Goal: Task Accomplishment & Management: Manage account settings

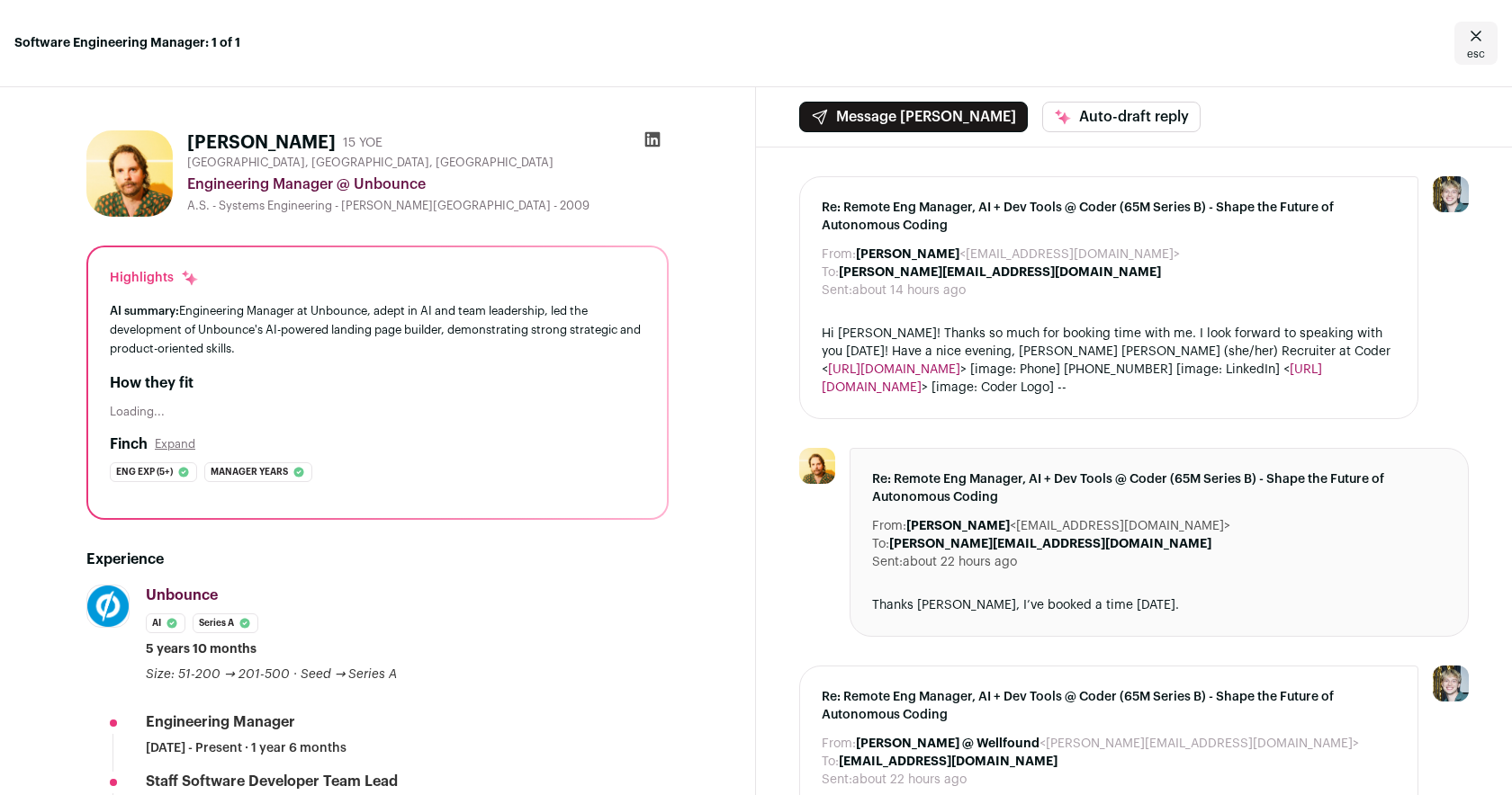
click at [1465, 39] on icon "Close" at bounding box center [1476, 36] width 22 height 22
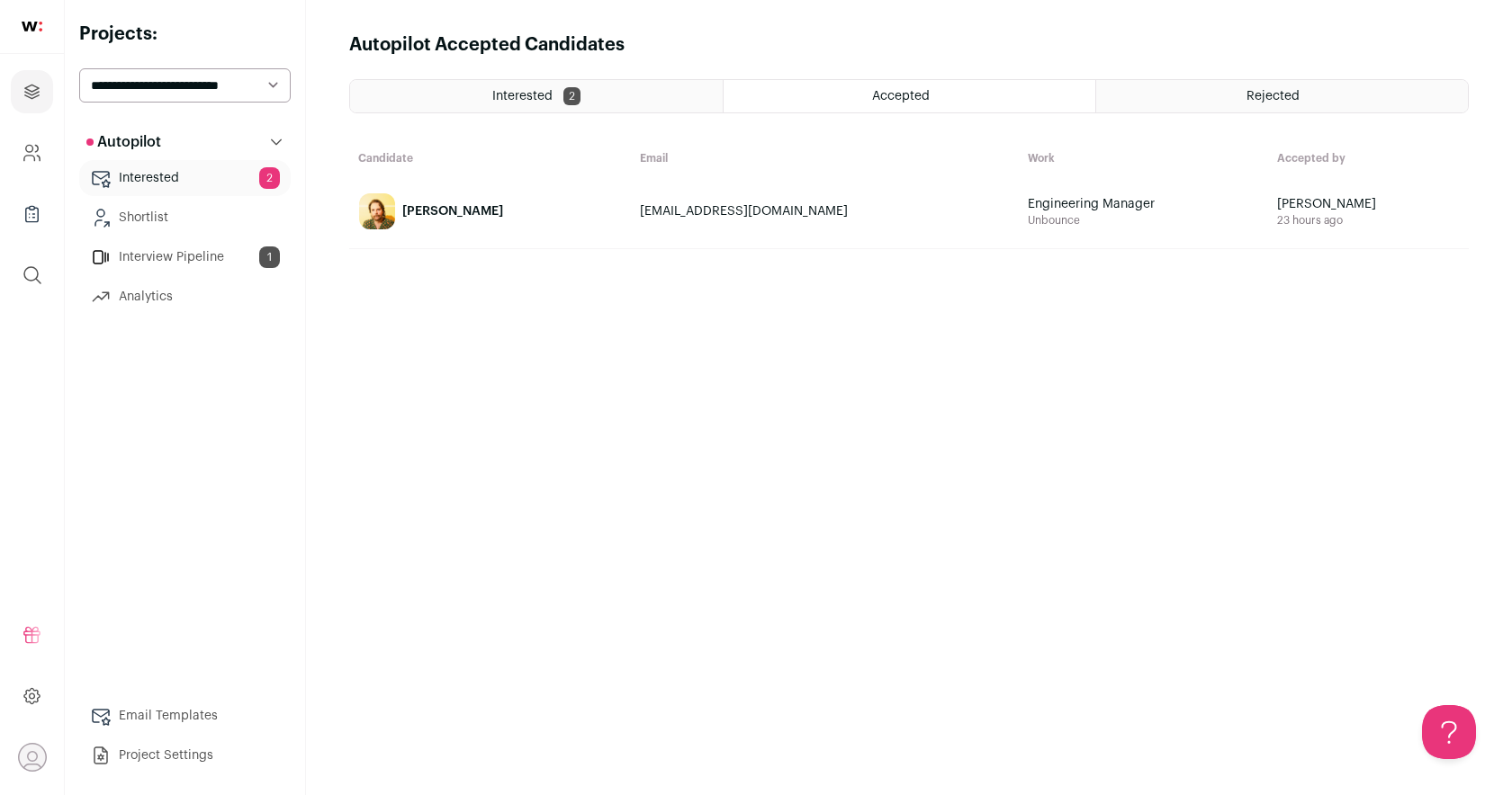
click at [180, 173] on link "Interested 2" at bounding box center [184, 178] width 211 height 36
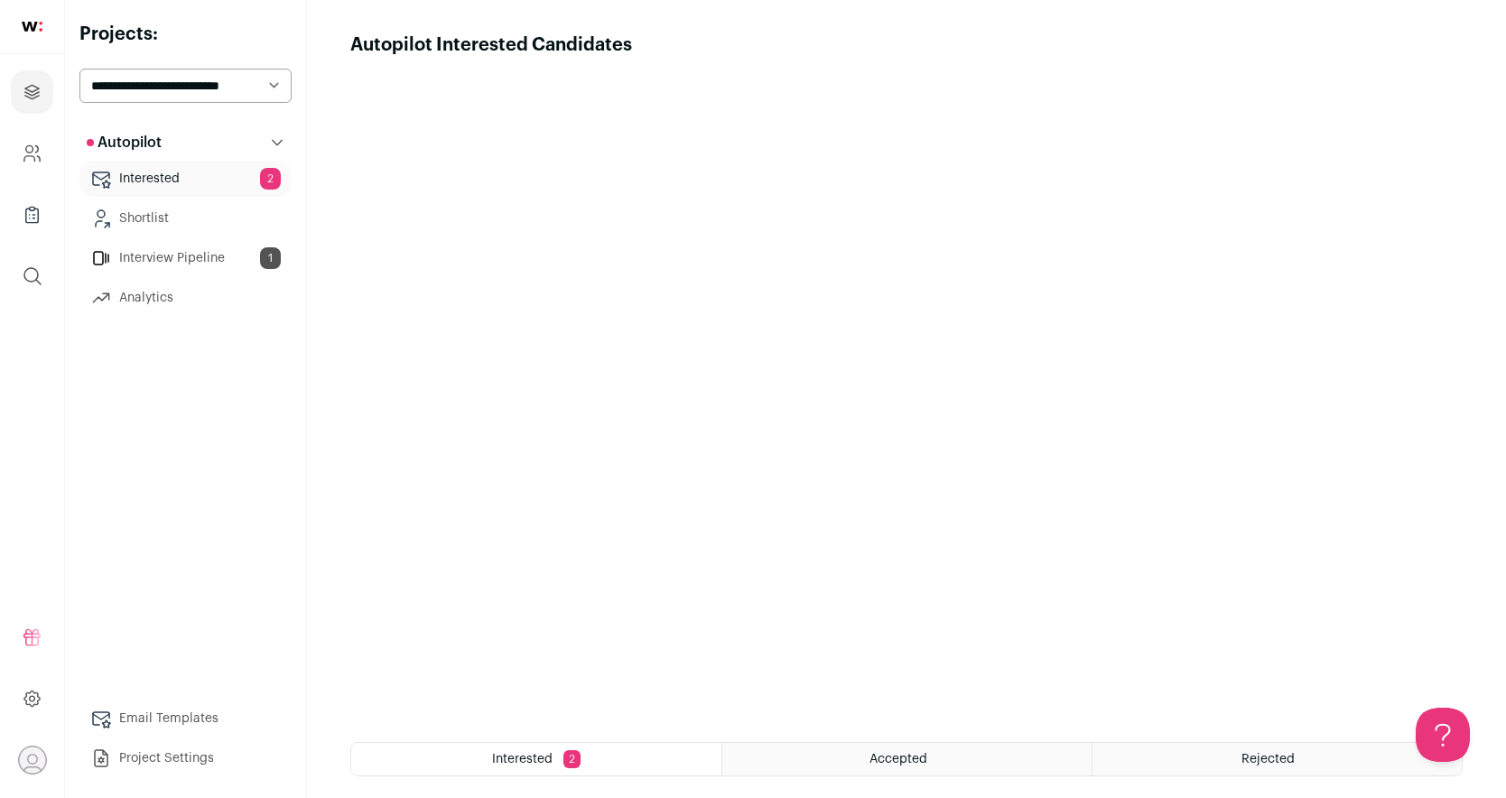
click at [232, 259] on link "Interview Pipeline 1" at bounding box center [185, 258] width 212 height 36
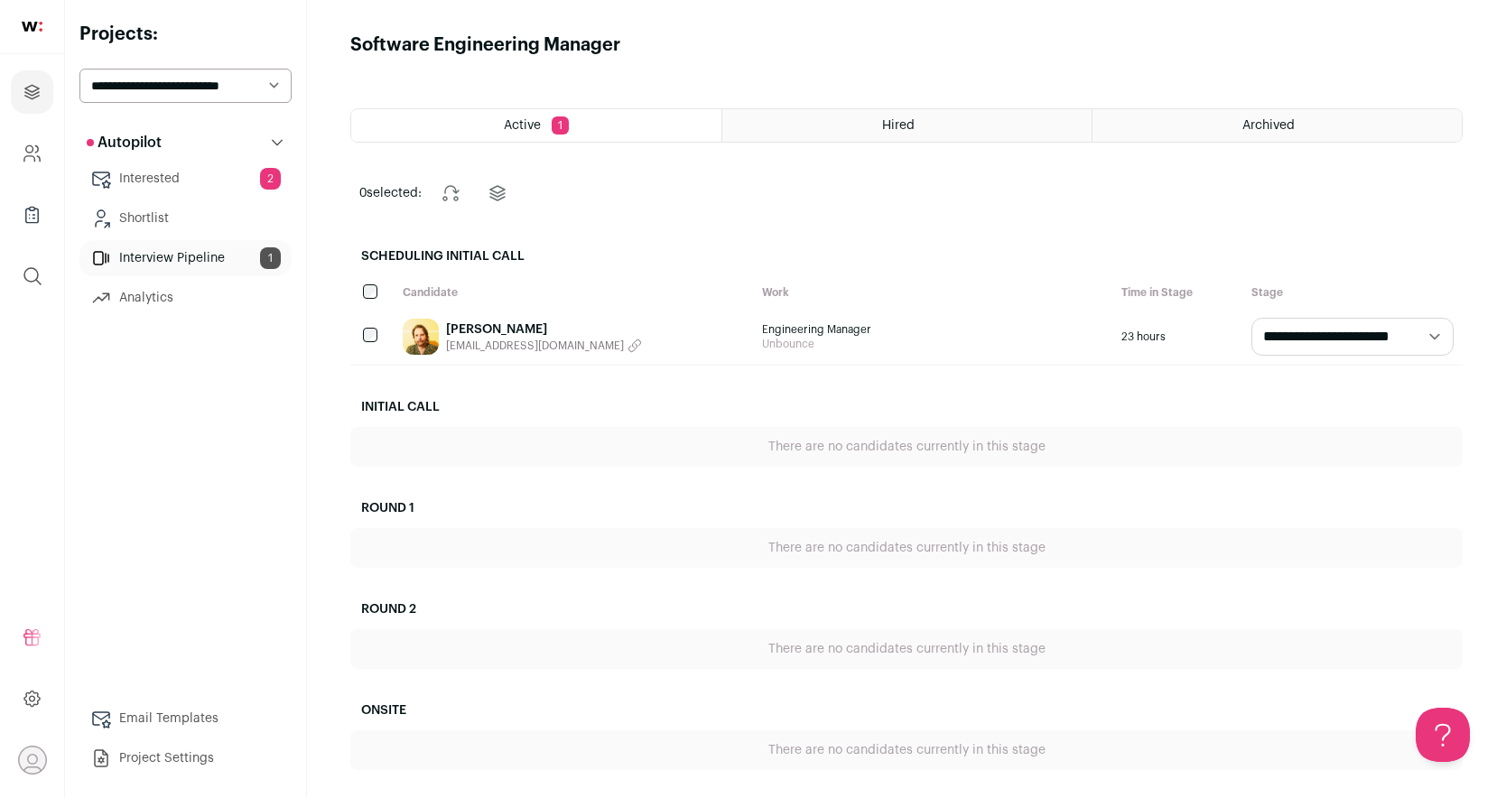
click at [1350, 323] on select "**********" at bounding box center [1352, 337] width 202 height 38
select select "**********"
click at [1251, 318] on select "**********" at bounding box center [1352, 337] width 202 height 38
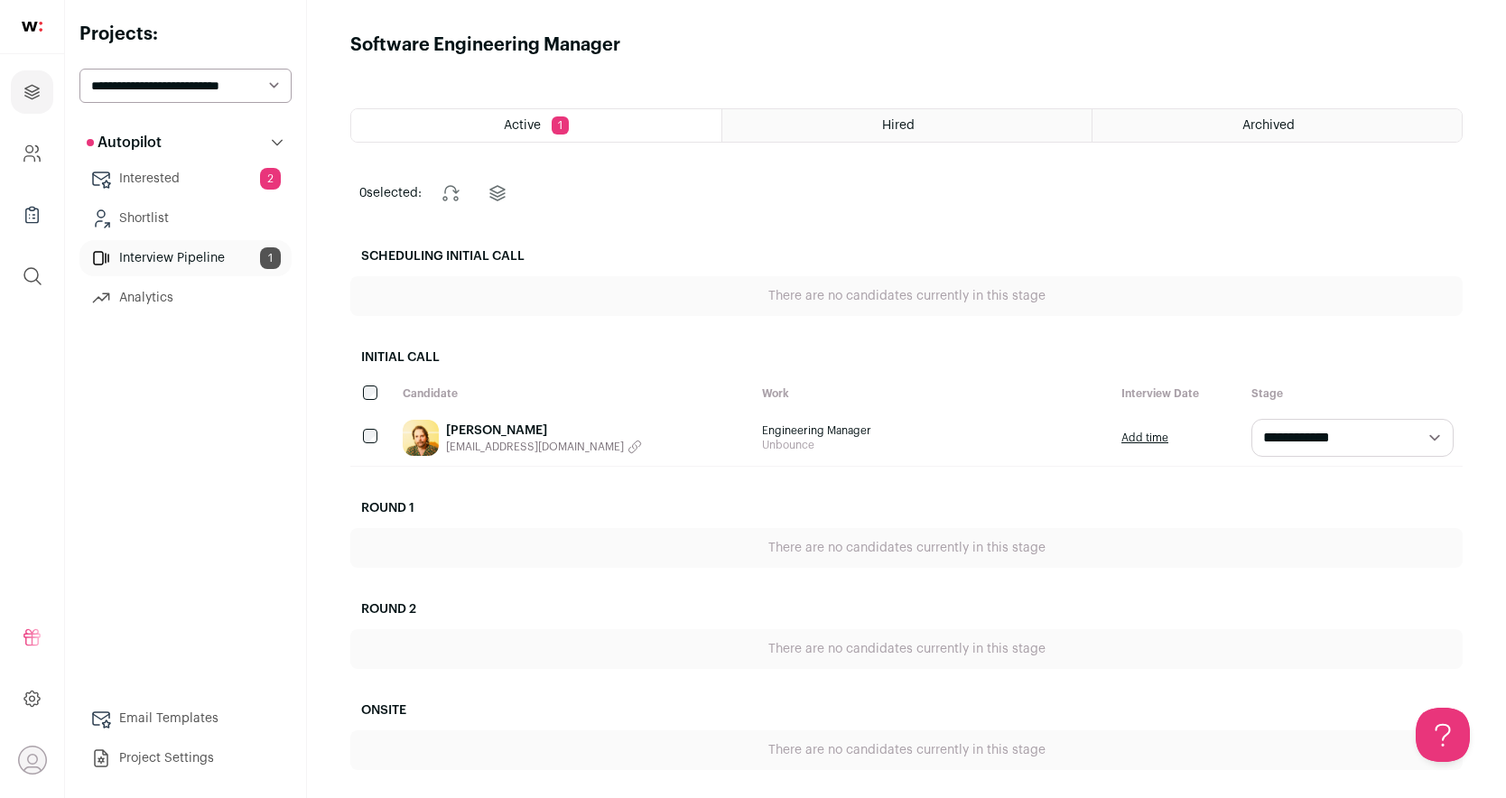
click at [182, 173] on link "Interested 2" at bounding box center [185, 179] width 212 height 36
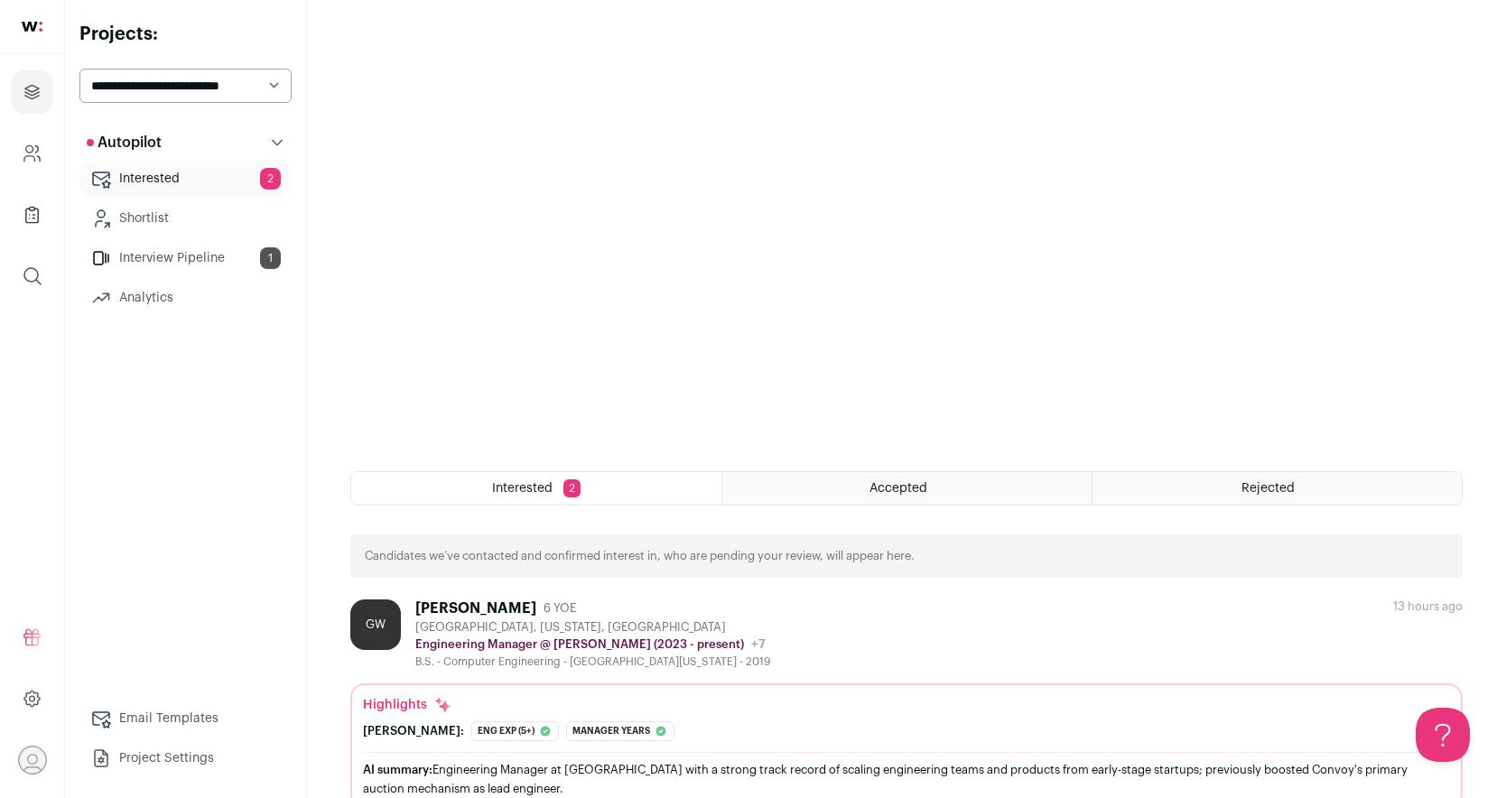
scroll to position [546, 0]
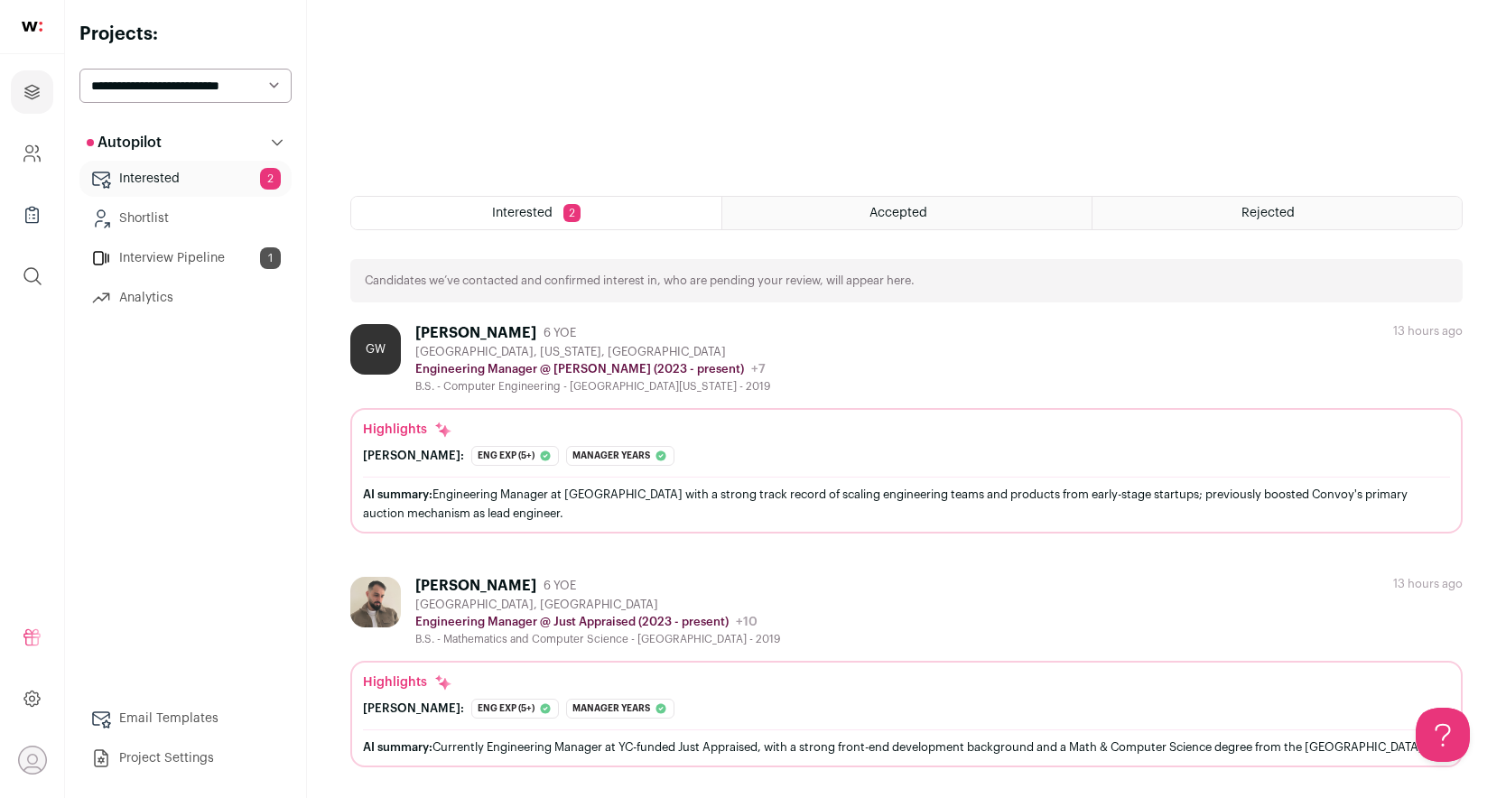
click at [731, 446] on div "[PERSON_NAME]: Eng exp (5+) The candidate has accumulated a total of 7.25 years…" at bounding box center [906, 456] width 1087 height 20
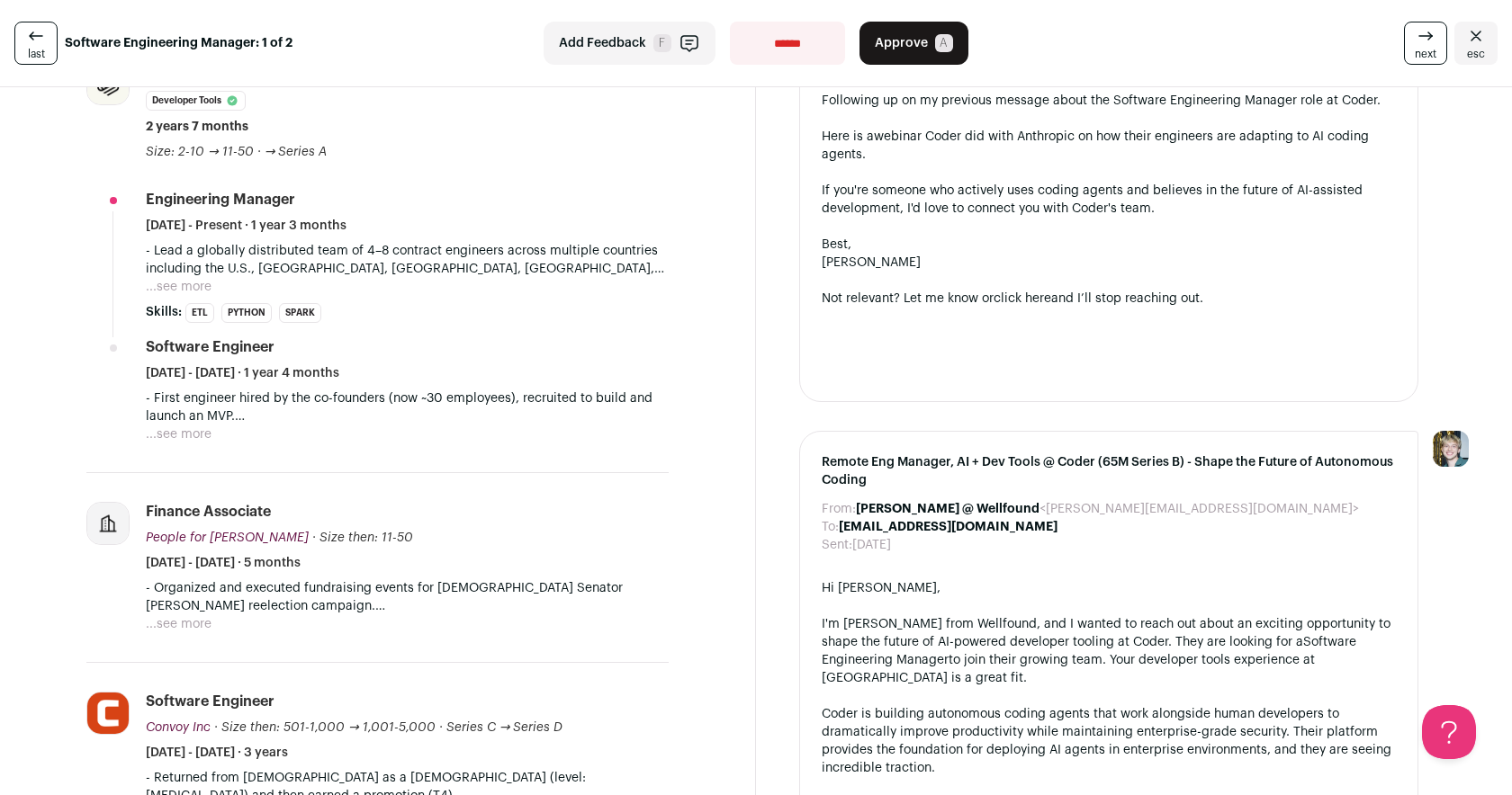
scroll to position [521, 0]
click at [192, 433] on button "...see more" at bounding box center [178, 436] width 66 height 18
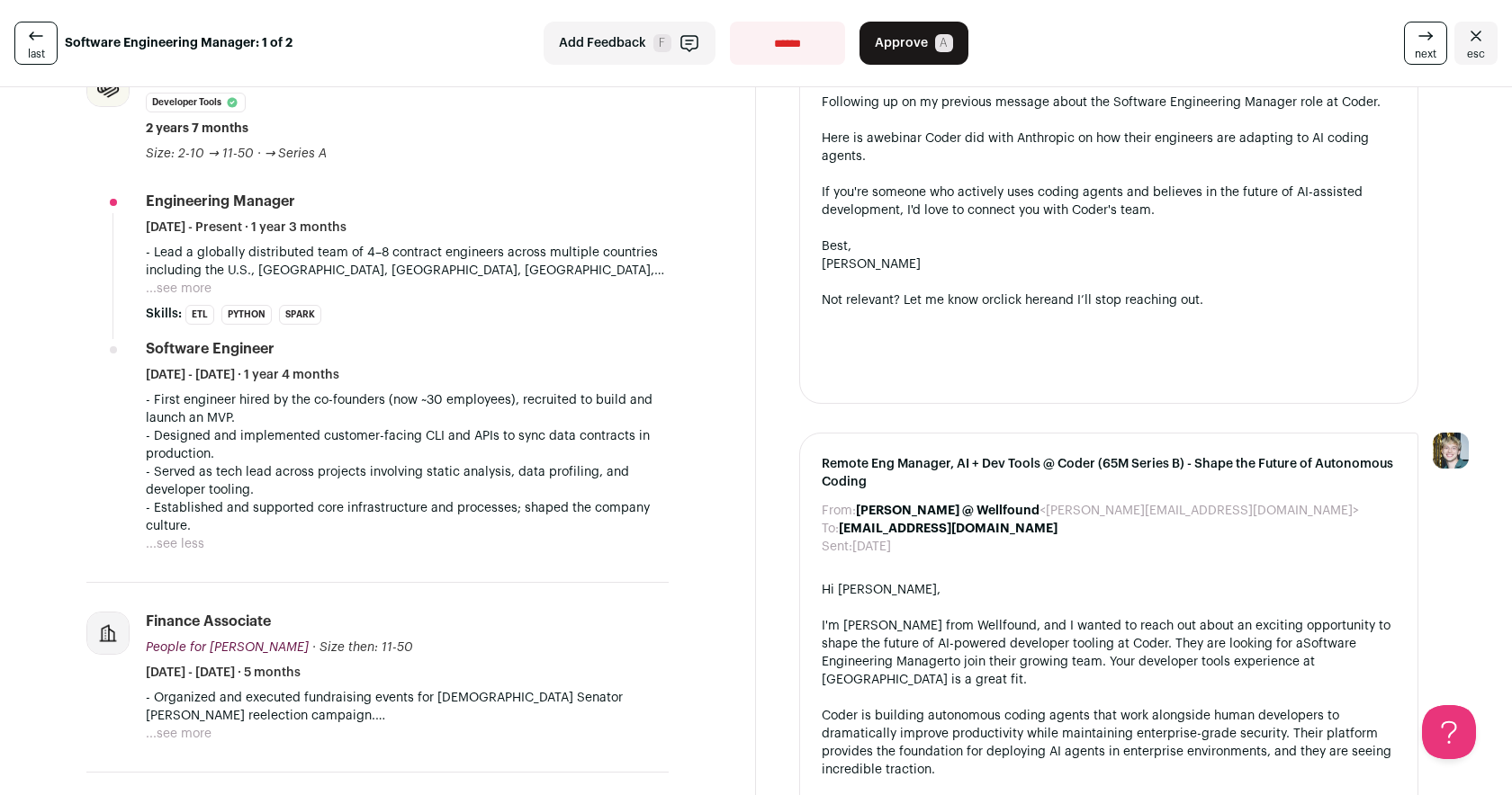
click at [196, 286] on button "...see more" at bounding box center [178, 289] width 66 height 18
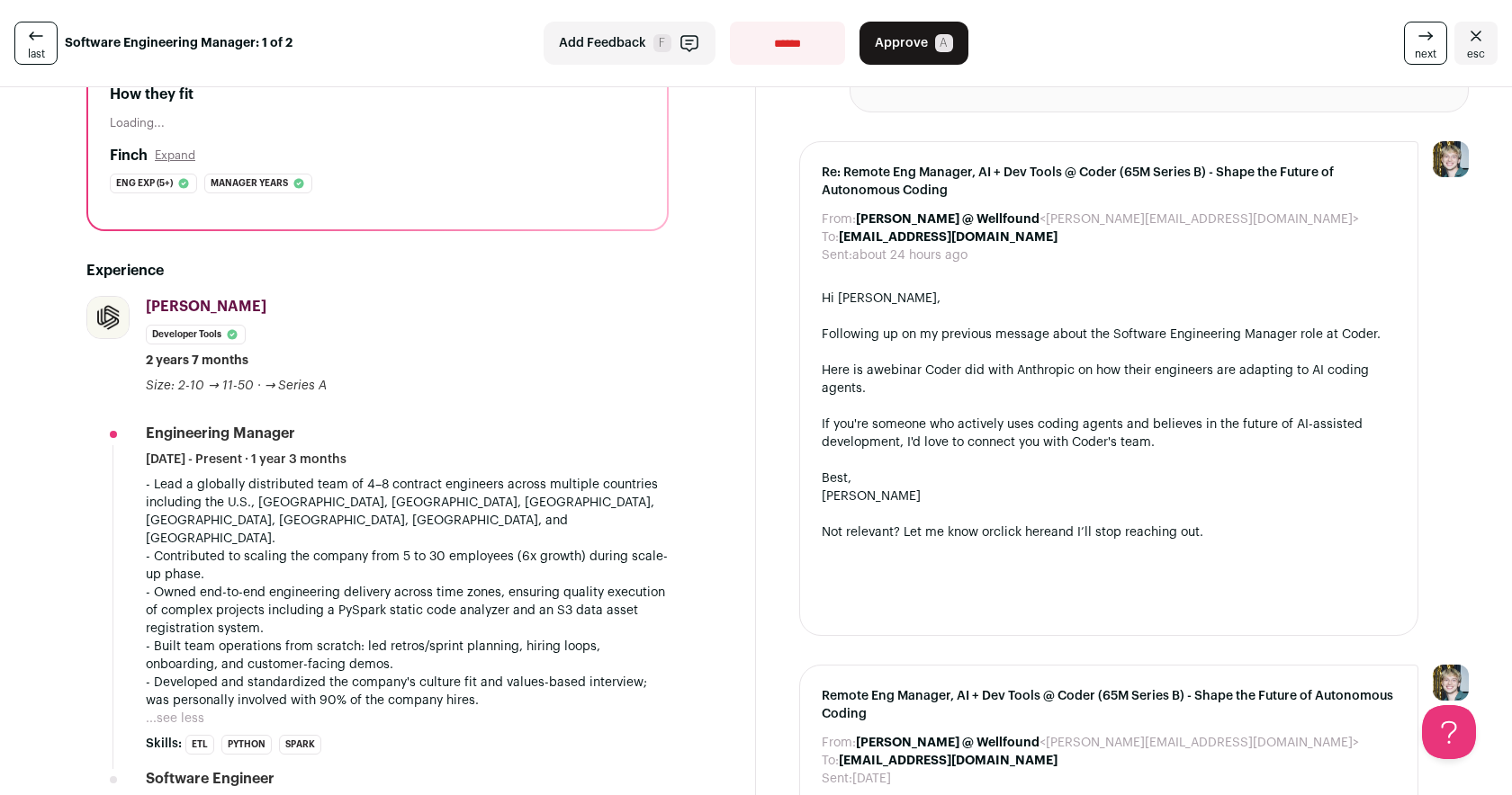
scroll to position [290, 0]
click at [883, 47] on span "Approve" at bounding box center [900, 43] width 53 height 18
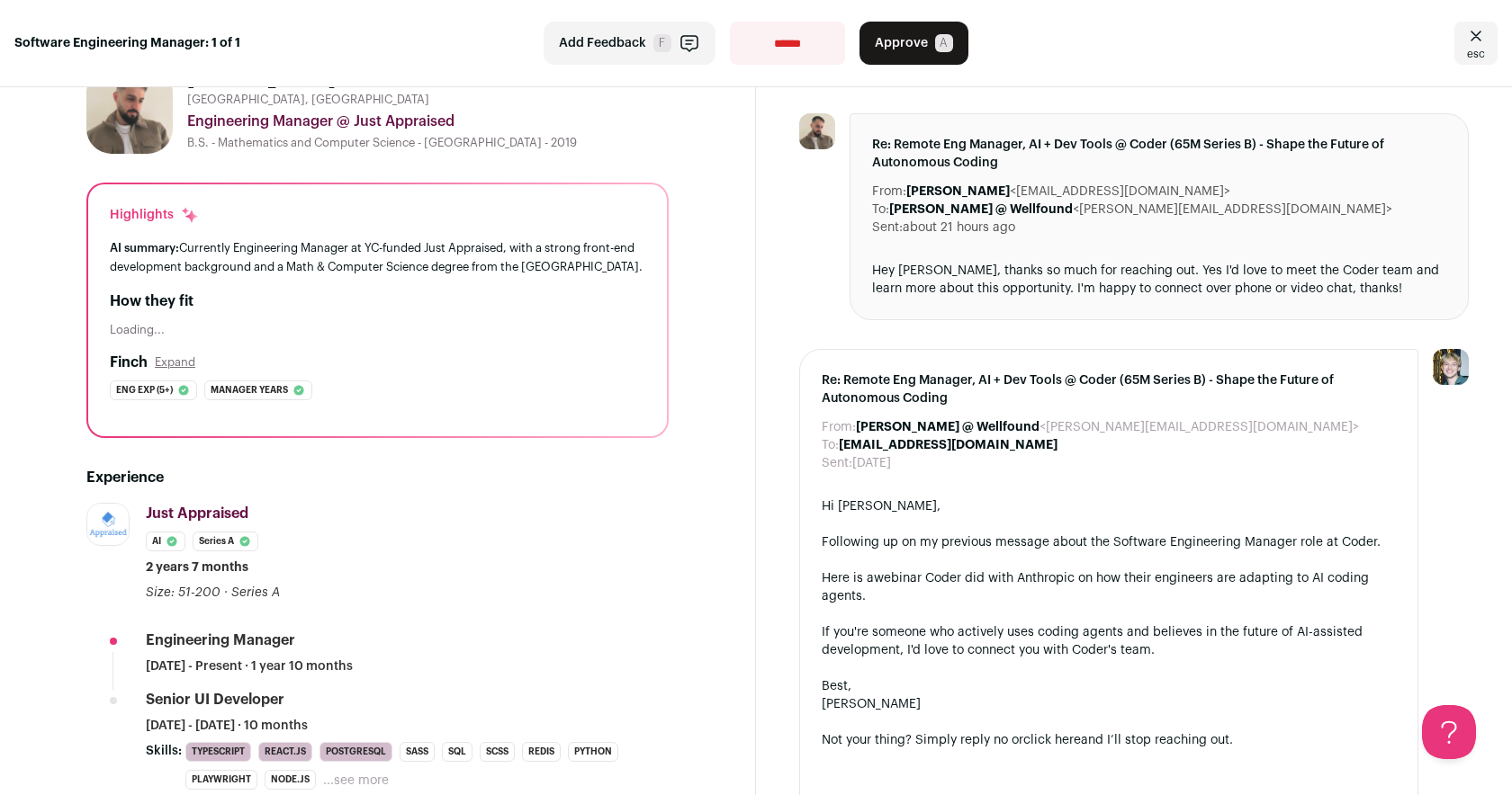
scroll to position [62, 0]
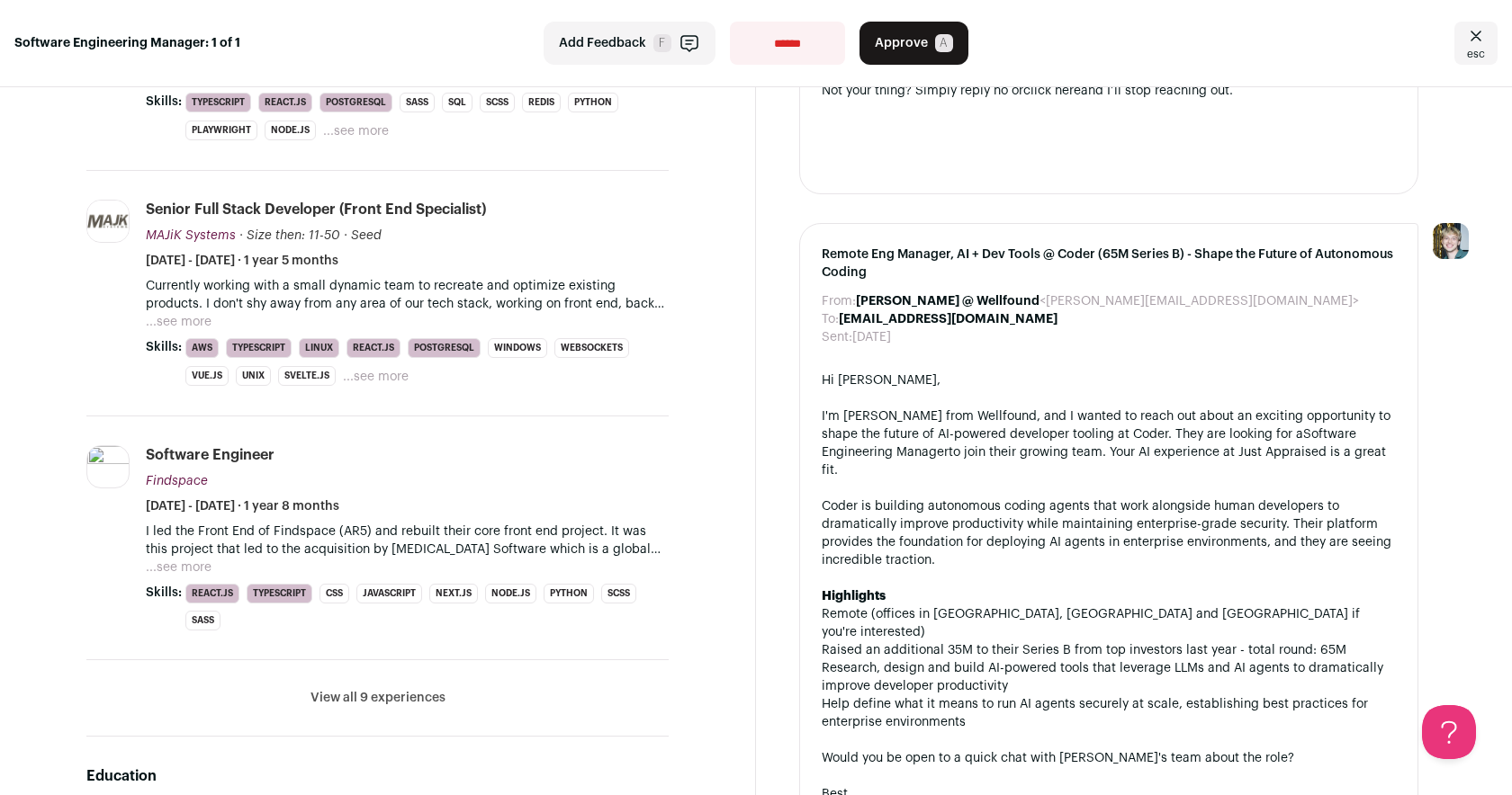
click at [374, 704] on button "View all 9 experiences" at bounding box center [377, 697] width 135 height 18
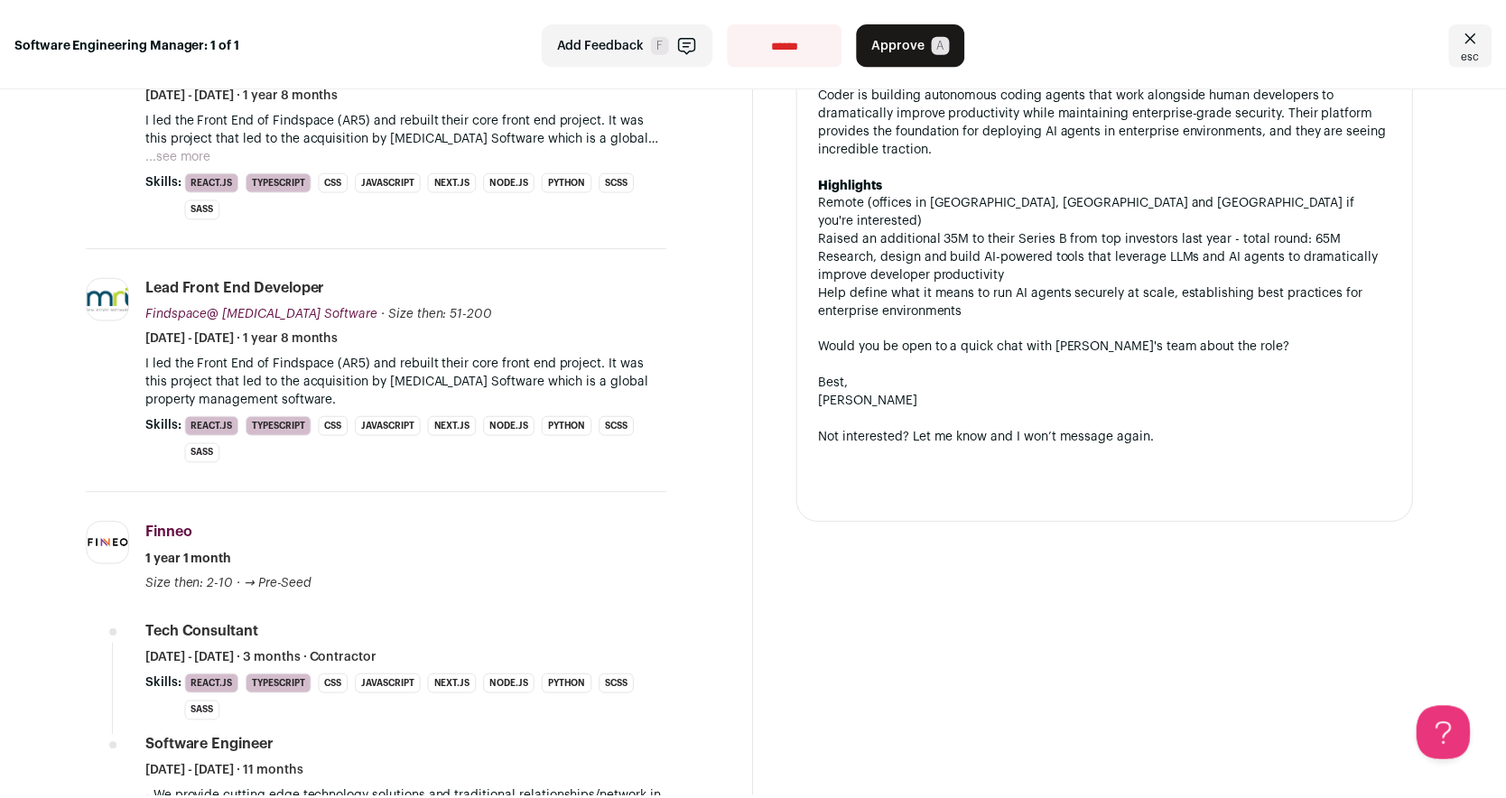
scroll to position [928, 0]
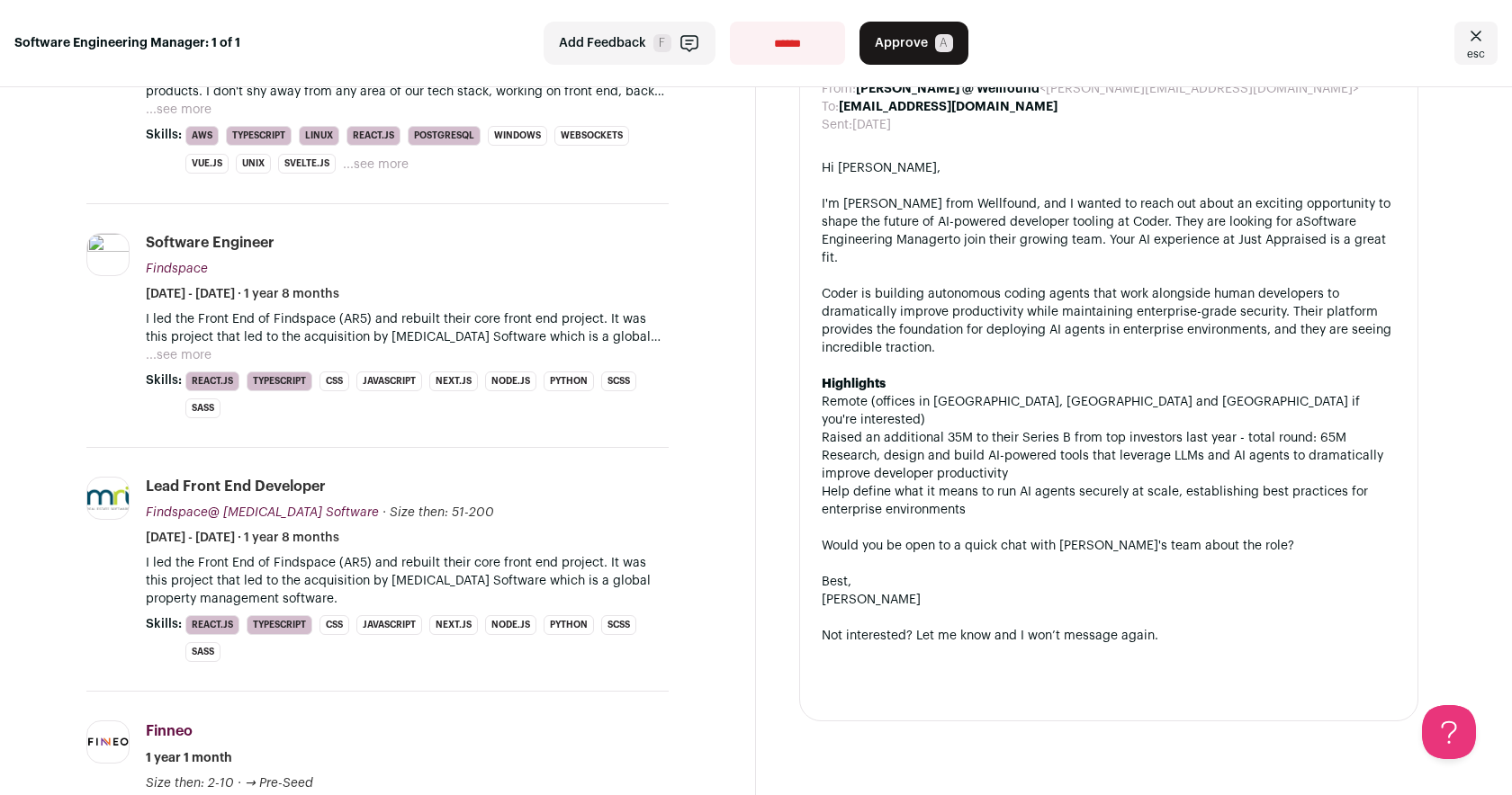
click at [896, 38] on span "Approve" at bounding box center [900, 43] width 53 height 18
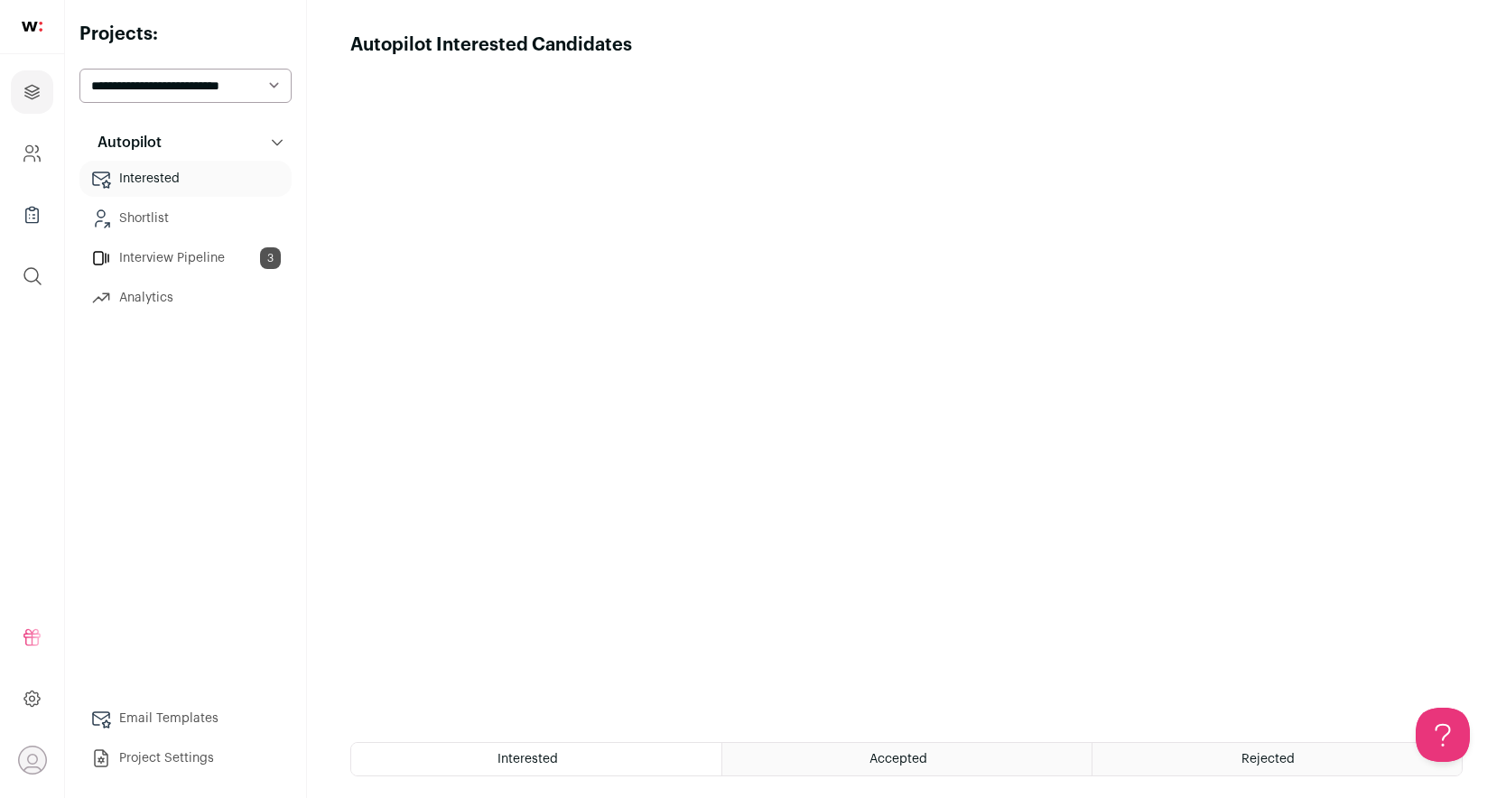
click at [202, 264] on link "Interview Pipeline 3" at bounding box center [185, 258] width 212 height 36
